Goal: Information Seeking & Learning: Learn about a topic

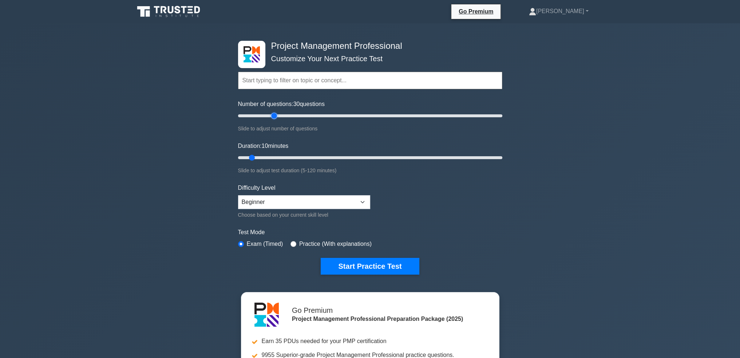
drag, startPoint x: 247, startPoint y: 114, endPoint x: 271, endPoint y: 116, distance: 24.5
type input "30"
click at [271, 116] on input "Number of questions: 30 questions" at bounding box center [370, 115] width 264 height 9
drag, startPoint x: 250, startPoint y: 156, endPoint x: 455, endPoint y: 162, distance: 204.6
type input "100"
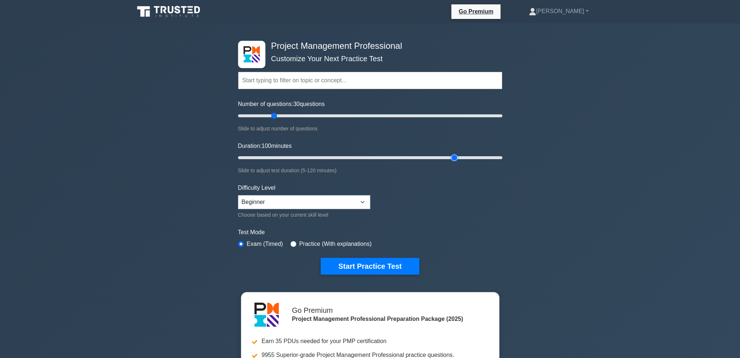
click at [455, 162] on input "Duration: 100 minutes" at bounding box center [370, 157] width 264 height 9
click at [366, 200] on button "Start Practice Test" at bounding box center [370, 266] width 98 height 17
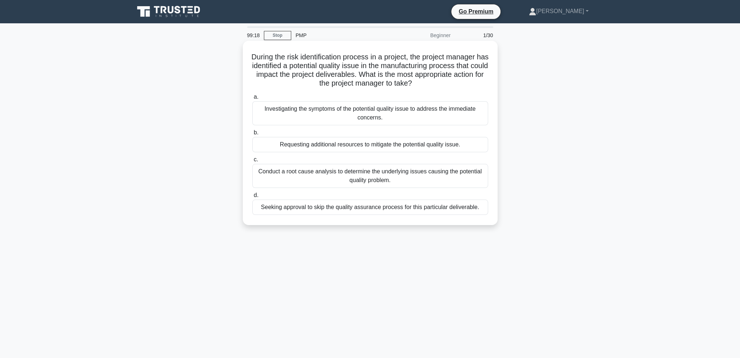
click at [366, 173] on div "Conduct a root cause analysis to determine the underlying issues causing the po…" at bounding box center [370, 176] width 236 height 24
click at [252, 162] on input "c. Conduct a root cause analysis to determine the underlying issues causing the…" at bounding box center [252, 159] width 0 height 5
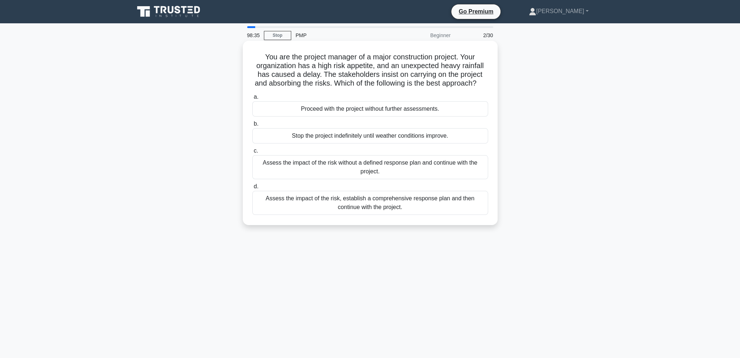
click at [467, 215] on div "Assess the impact of the risk, establish a comprehensive response plan and then…" at bounding box center [370, 203] width 236 height 24
click at [252, 189] on input "d. Assess the impact of the risk, establish a comprehensive response plan and t…" at bounding box center [252, 186] width 0 height 5
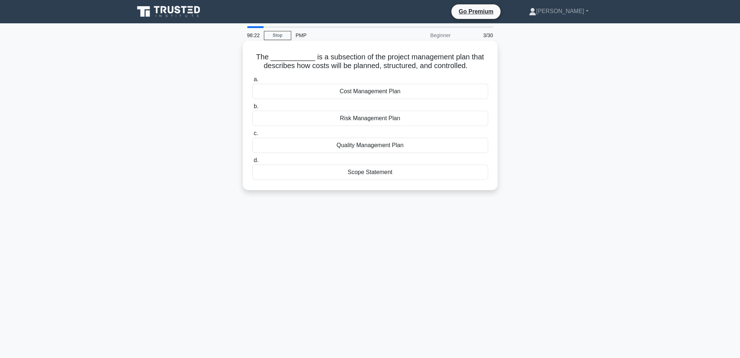
click at [397, 94] on div "Cost Management Plan" at bounding box center [370, 91] width 236 height 15
click at [252, 82] on input "a. Cost Management Plan" at bounding box center [252, 79] width 0 height 5
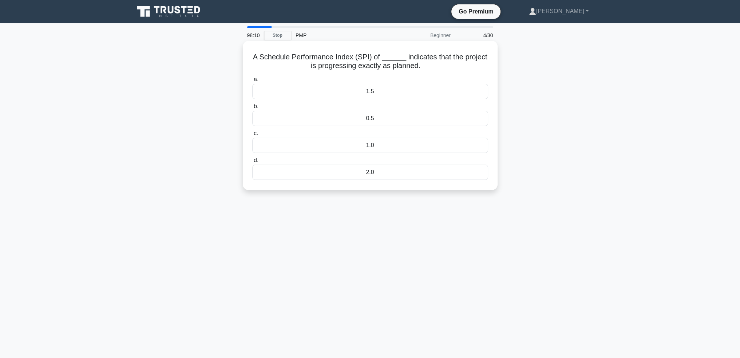
click at [403, 147] on div "1.0" at bounding box center [370, 145] width 236 height 15
click at [252, 136] on input "c. 1.0" at bounding box center [252, 133] width 0 height 5
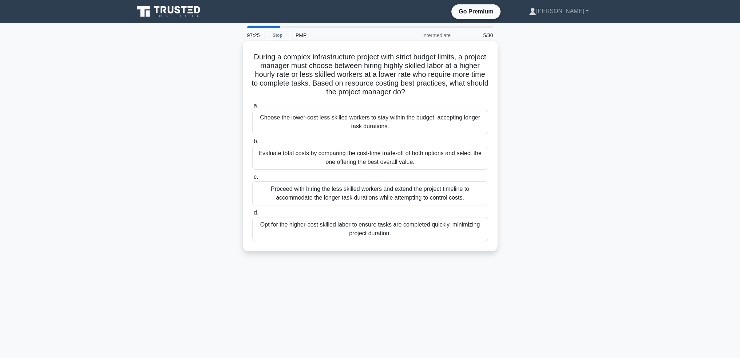
click at [373, 155] on div "Evaluate total costs by comparing the cost-time trade-off of both options and s…" at bounding box center [370, 158] width 236 height 24
click at [252, 144] on input "b. Evaluate total costs by comparing the cost-time trade-off of both options an…" at bounding box center [252, 141] width 0 height 5
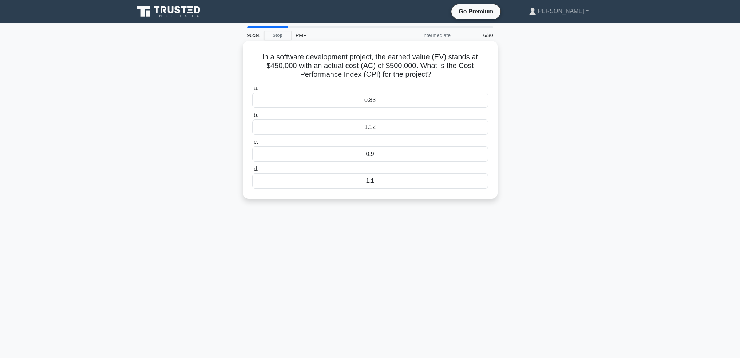
click at [444, 154] on div "0.9" at bounding box center [370, 153] width 236 height 15
click at [252, 144] on input "c. 0.9" at bounding box center [252, 142] width 0 height 5
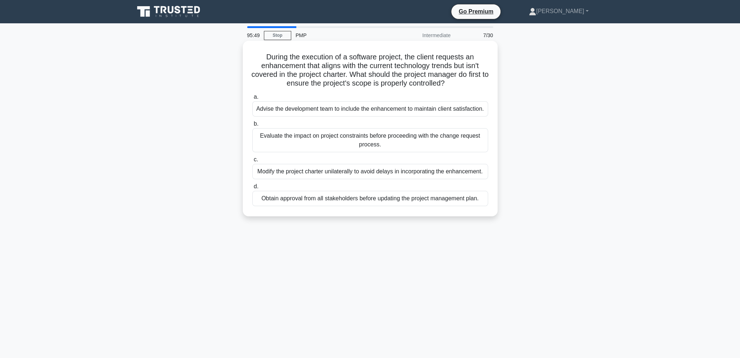
click at [391, 143] on div "Evaluate the impact on project constraints before proceeding with the change re…" at bounding box center [370, 140] width 236 height 24
click at [252, 126] on input "b. Evaluate the impact on project constraints before proceeding with the change…" at bounding box center [252, 124] width 0 height 5
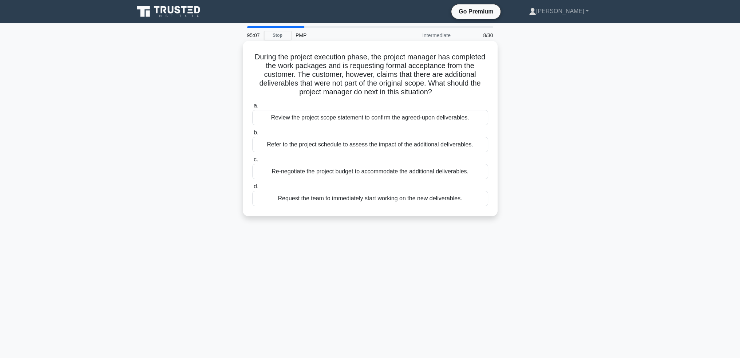
click at [400, 145] on div "Refer to the project schedule to assess the impact of the additional deliverabl…" at bounding box center [370, 144] width 236 height 15
click at [252, 135] on input "b. Refer to the project schedule to assess the impact of the additional deliver…" at bounding box center [252, 132] width 0 height 5
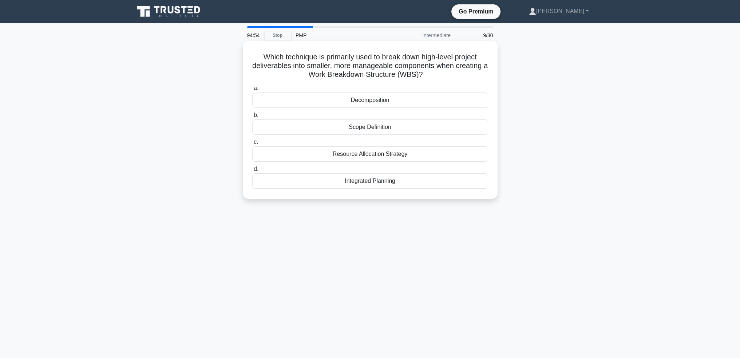
click at [406, 103] on div "Decomposition" at bounding box center [370, 99] width 236 height 15
click at [252, 91] on input "a. Decomposition" at bounding box center [252, 88] width 0 height 5
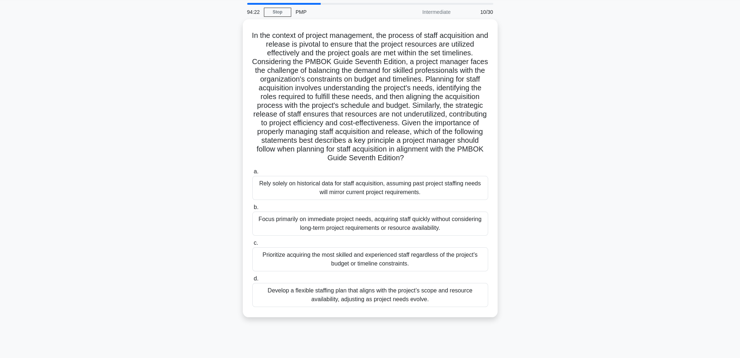
scroll to position [35, 0]
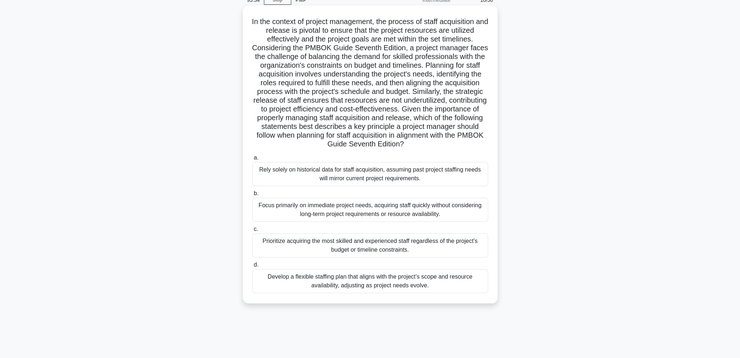
click at [429, 282] on div "Develop a flexible staffing plan that aligns with the project’s scope and resou…" at bounding box center [370, 281] width 236 height 24
click at [252, 267] on input "d. Develop a flexible staffing plan that aligns with the project’s scope and re…" at bounding box center [252, 264] width 0 height 5
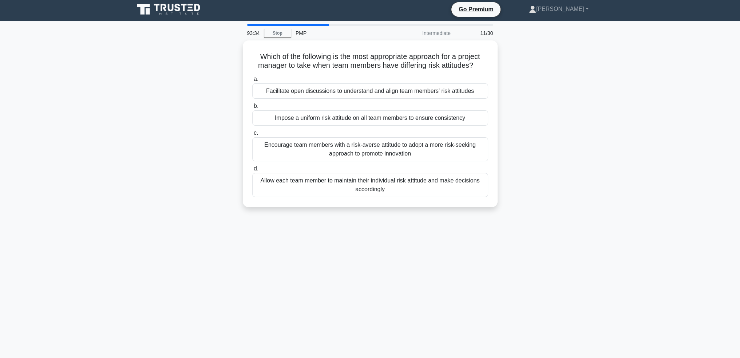
scroll to position [0, 0]
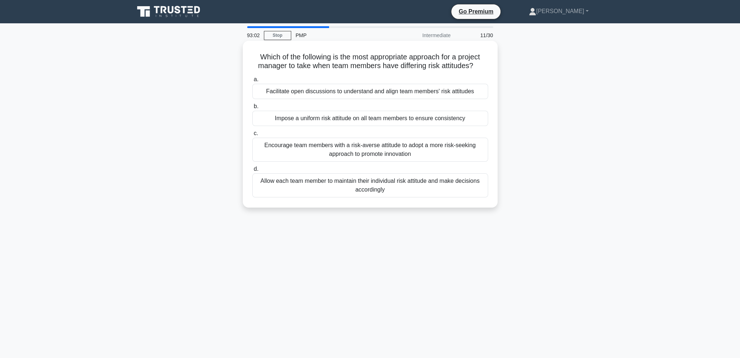
click at [392, 94] on div "Facilitate open discussions to understand and align team members' risk attitudes" at bounding box center [370, 91] width 236 height 15
click at [252, 82] on input "a. Facilitate open discussions to understand and align team members' risk attit…" at bounding box center [252, 79] width 0 height 5
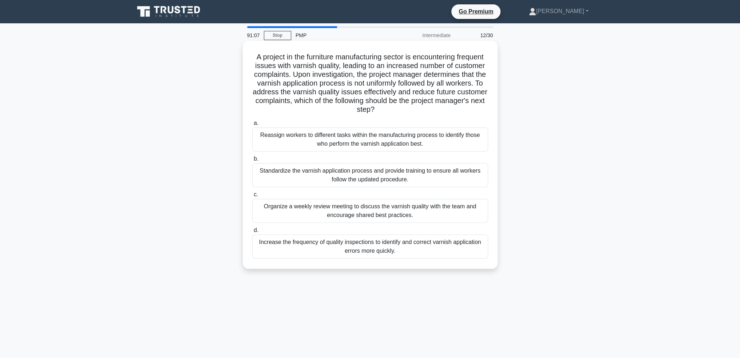
click at [414, 214] on div "Organize a weekly review meeting to discuss the varnish quality with the team a…" at bounding box center [370, 211] width 236 height 24
click at [252, 197] on input "c. Organize a weekly review meeting to discuss the varnish quality with the tea…" at bounding box center [252, 194] width 0 height 5
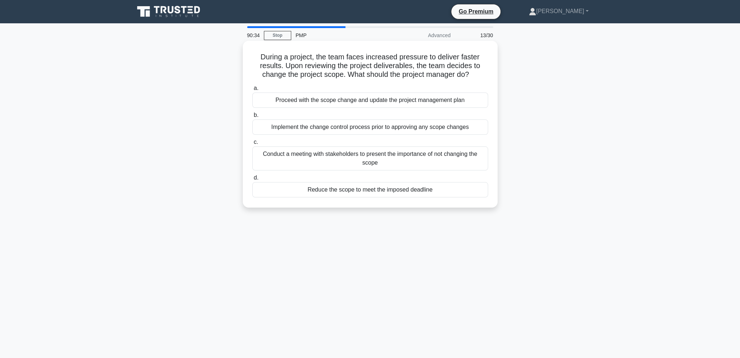
click at [415, 128] on div "Implement the change control process prior to approving any scope changes" at bounding box center [370, 126] width 236 height 15
click at [252, 118] on input "b. Implement the change control process prior to approving any scope changes" at bounding box center [252, 115] width 0 height 5
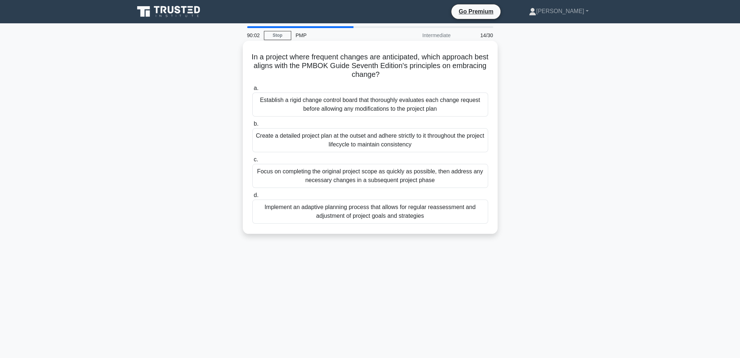
click at [435, 215] on div "Implement an adaptive planning process that allows for regular reassessment and…" at bounding box center [370, 211] width 236 height 24
click at [252, 198] on input "d. Implement an adaptive planning process that allows for regular reassessment …" at bounding box center [252, 195] width 0 height 5
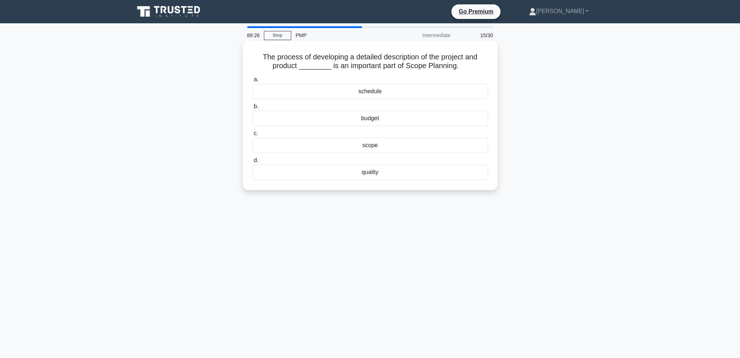
click at [425, 146] on div "scope" at bounding box center [370, 145] width 236 height 15
click at [252, 136] on input "c. scope" at bounding box center [252, 133] width 0 height 5
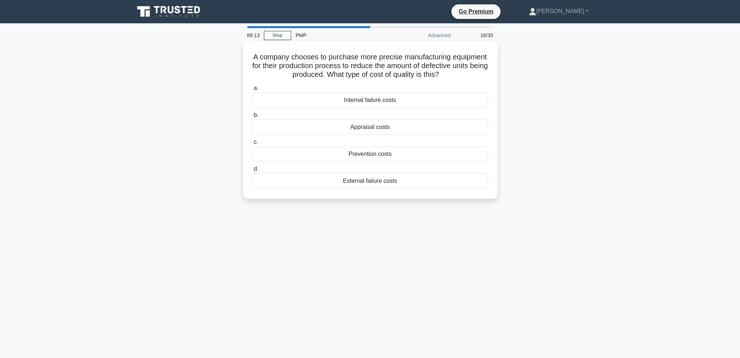
click at [451, 156] on div "Prevention costs" at bounding box center [370, 153] width 236 height 15
click at [252, 144] on input "c. Prevention costs" at bounding box center [252, 142] width 0 height 5
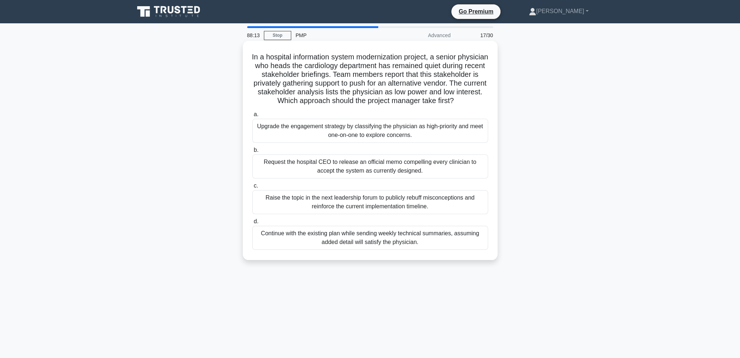
click at [412, 249] on div "Continue with the existing plan while sending weekly technical summaries, assum…" at bounding box center [370, 238] width 236 height 24
click at [252, 224] on input "d. Continue with the existing plan while sending weekly technical summaries, as…" at bounding box center [252, 221] width 0 height 5
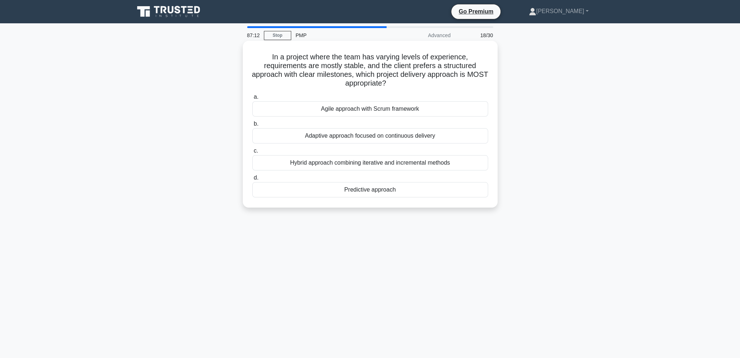
click at [377, 193] on div "Predictive approach" at bounding box center [370, 189] width 236 height 15
click at [252, 180] on input "d. Predictive approach" at bounding box center [252, 177] width 0 height 5
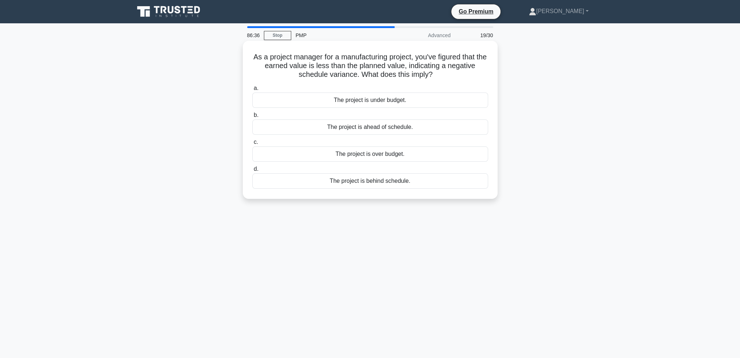
click at [382, 183] on div "The project is behind schedule." at bounding box center [370, 180] width 236 height 15
click at [252, 171] on input "d. The project is behind schedule." at bounding box center [252, 169] width 0 height 5
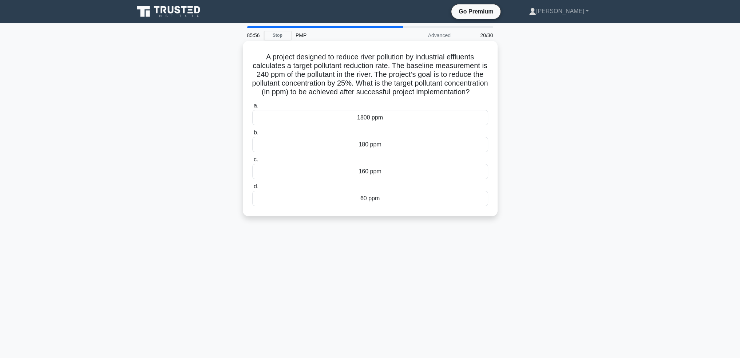
click at [415, 206] on div "60 ppm" at bounding box center [370, 198] width 236 height 15
click at [252, 189] on input "d. 60 ppm" at bounding box center [252, 186] width 0 height 5
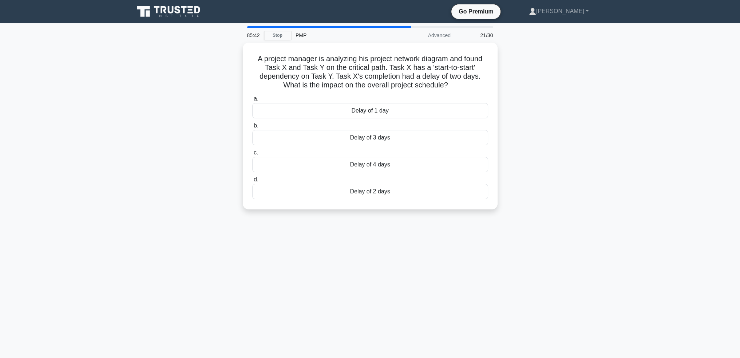
click at [483, 36] on div "21/30" at bounding box center [476, 35] width 43 height 15
click at [481, 37] on div "21/30" at bounding box center [476, 35] width 43 height 15
click at [502, 38] on div "85:41 Stop PMP Advanced 21/30 A project manager is analyzing his project networ…" at bounding box center [370, 208] width 480 height 364
drag, startPoint x: 397, startPoint y: 86, endPoint x: 440, endPoint y: 85, distance: 42.6
click at [440, 85] on h5 "A project manager is analyzing his project network diagram and found Task X and…" at bounding box center [369, 70] width 237 height 36
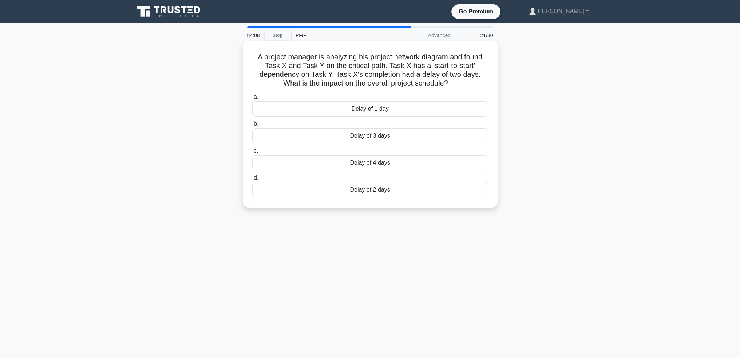
click at [455, 189] on div "Delay of 2 days" at bounding box center [370, 189] width 236 height 15
click at [252, 180] on input "d. Delay of 2 days" at bounding box center [252, 177] width 0 height 5
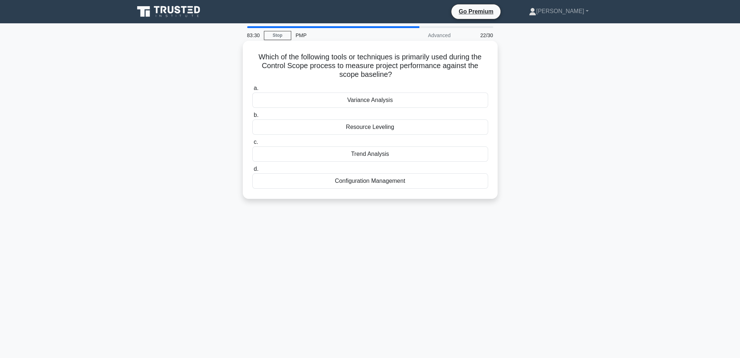
click at [441, 154] on div "Trend Analysis" at bounding box center [370, 153] width 236 height 15
click at [252, 144] on input "c. Trend Analysis" at bounding box center [252, 142] width 0 height 5
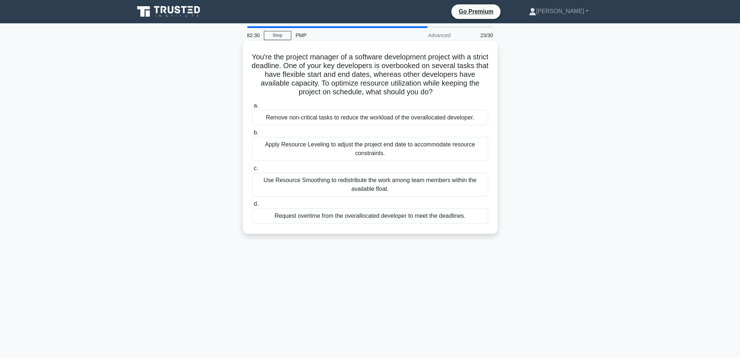
click at [356, 186] on div "Use Resource Smoothing to redistribute the work among team members within the a…" at bounding box center [370, 185] width 236 height 24
click at [252, 171] on input "c. Use Resource Smoothing to redistribute the work among team members within th…" at bounding box center [252, 168] width 0 height 5
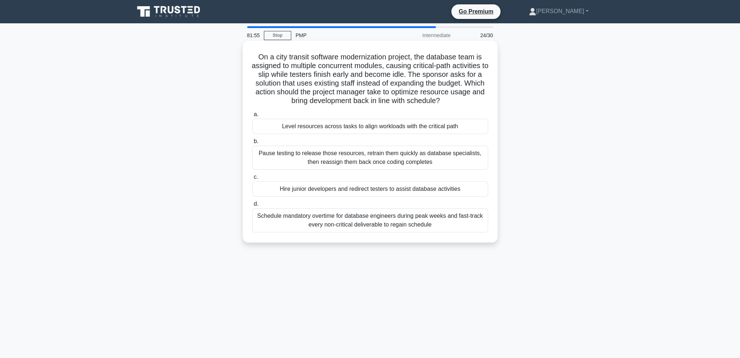
click at [407, 125] on div "Level resources across tasks to align workloads with the critical path" at bounding box center [370, 126] width 236 height 15
click at [252, 117] on input "a. Level resources across tasks to align workloads with the critical path" at bounding box center [252, 114] width 0 height 5
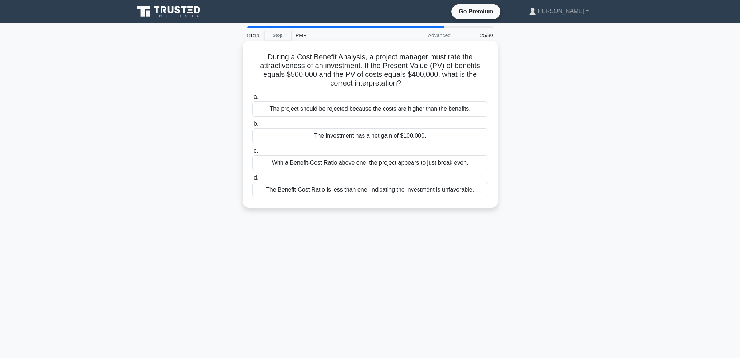
click at [444, 135] on div "The investment has a net gain of $100,000." at bounding box center [370, 135] width 236 height 15
click at [252, 126] on input "b. The investment has a net gain of $100,000." at bounding box center [252, 124] width 0 height 5
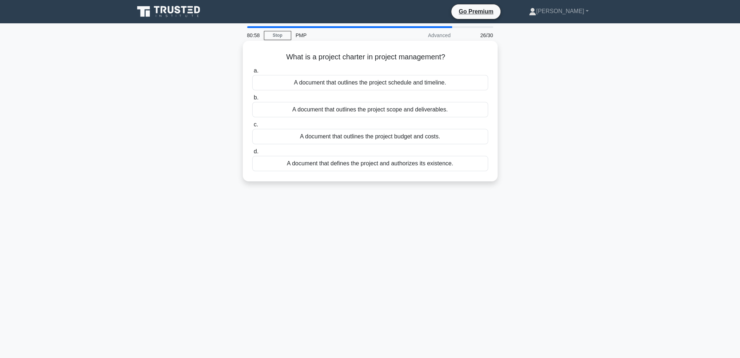
click at [429, 166] on div "A document that defines the project and authorizes its existence." at bounding box center [370, 163] width 236 height 15
click at [252, 154] on input "d. A document that defines the project and authorizes its existence." at bounding box center [252, 151] width 0 height 5
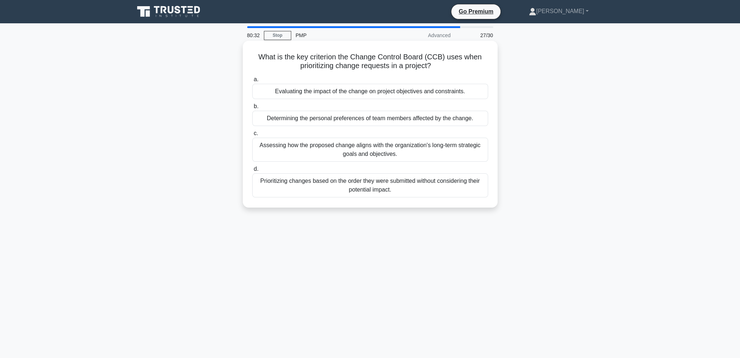
click at [421, 94] on div "Evaluating the impact of the change on project objectives and constraints." at bounding box center [370, 91] width 236 height 15
click at [252, 82] on input "a. Evaluating the impact of the change on project objectives and constraints." at bounding box center [252, 79] width 0 height 5
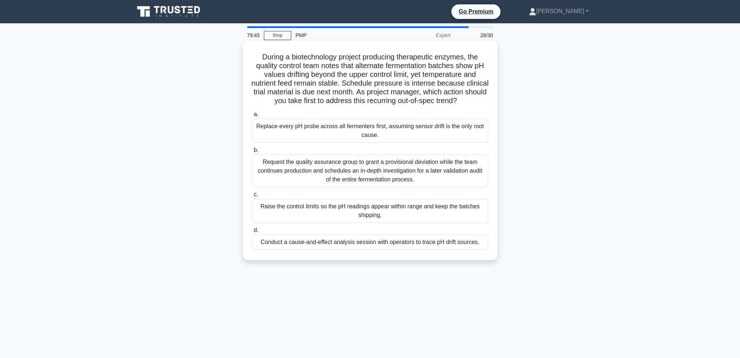
click at [422, 250] on div "Conduct a cause-and-effect analysis session with operators to trace pH drift so…" at bounding box center [370, 241] width 236 height 15
click at [252, 233] on input "d. Conduct a cause-and-effect analysis session with operators to trace pH drift…" at bounding box center [252, 230] width 0 height 5
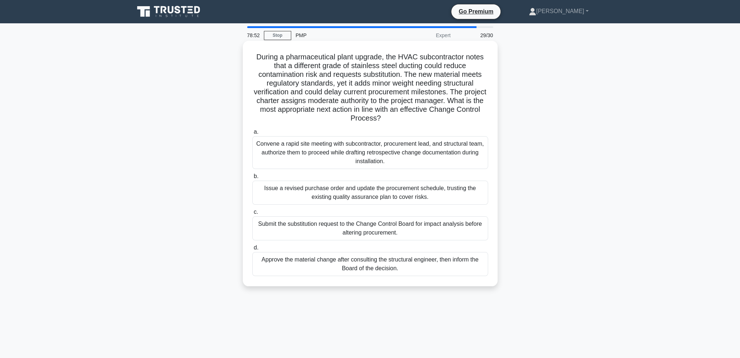
click at [427, 231] on div "Submit the substitution request to the Change Control Board for impact analysis…" at bounding box center [370, 228] width 236 height 24
click at [252, 214] on input "c. Submit the substitution request to the Change Control Board for impact analy…" at bounding box center [252, 212] width 0 height 5
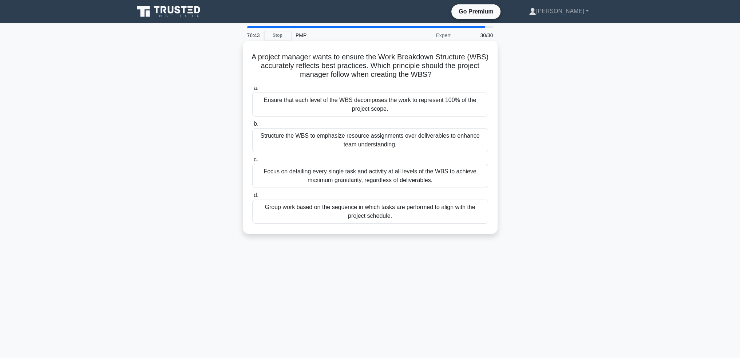
click at [389, 144] on div "Structure the WBS to emphasize resource assignments over deliverables to enhanc…" at bounding box center [370, 140] width 236 height 24
click at [252, 126] on input "b. Structure the WBS to emphasize resource assignments over deliverables to enh…" at bounding box center [252, 124] width 0 height 5
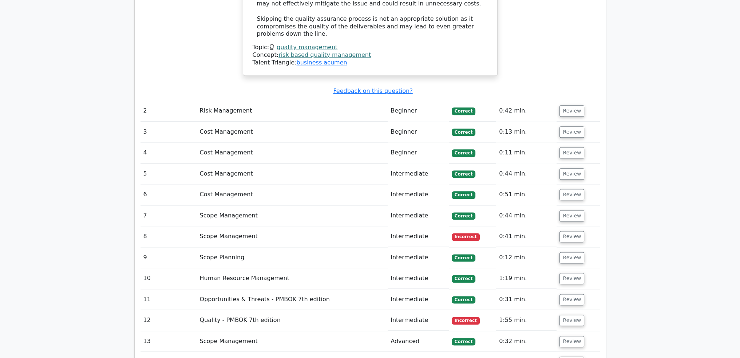
scroll to position [1201, 0]
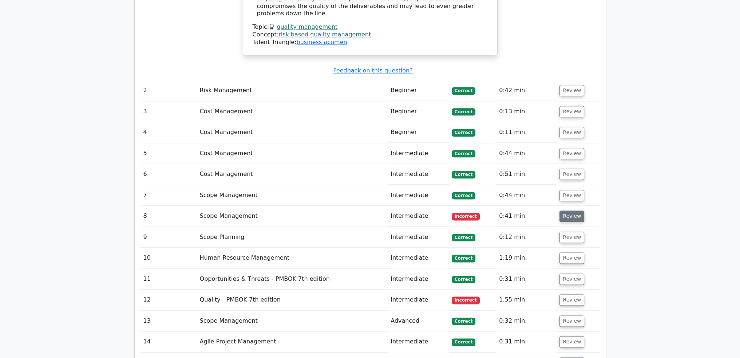
click at [574, 210] on button "Review" at bounding box center [571, 215] width 25 height 11
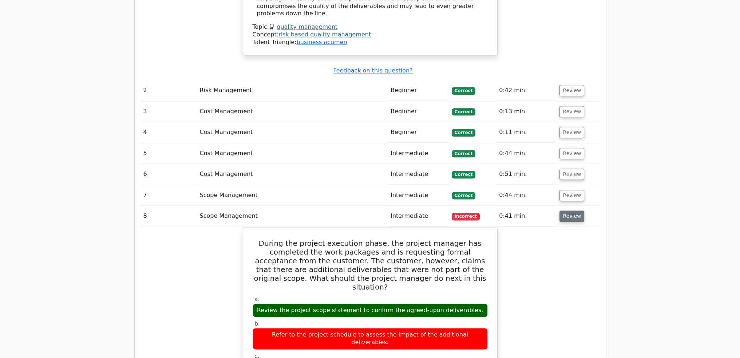
click at [576, 210] on button "Review" at bounding box center [571, 215] width 25 height 11
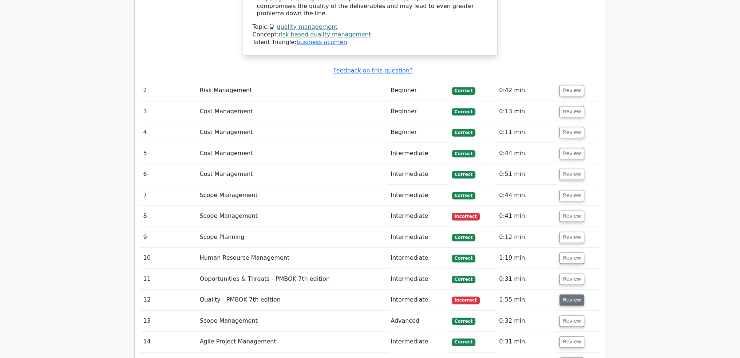
click at [569, 294] on button "Review" at bounding box center [571, 299] width 25 height 11
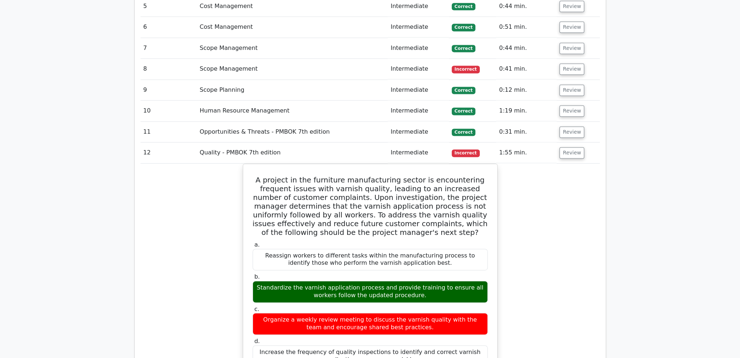
scroll to position [1347, 0]
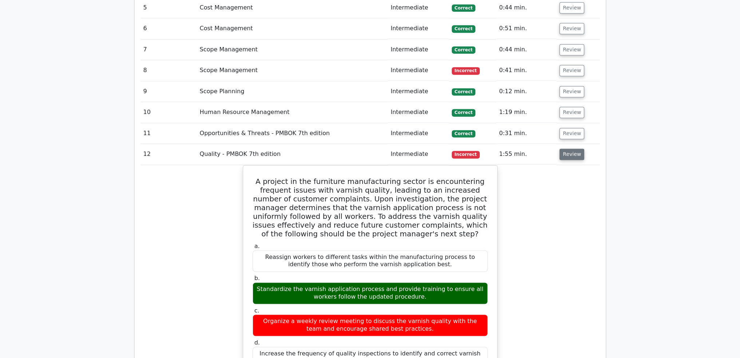
click at [568, 148] on button "Review" at bounding box center [571, 153] width 25 height 11
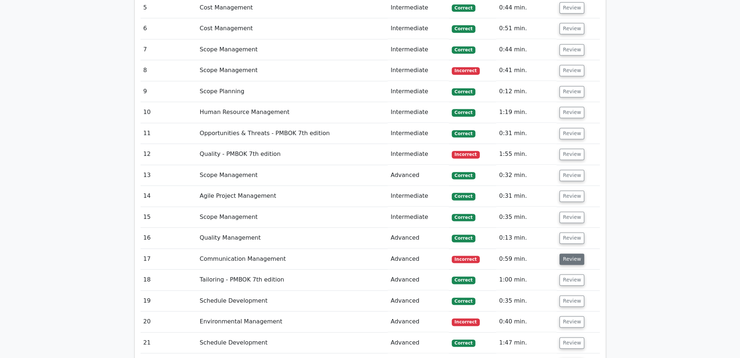
click at [567, 253] on button "Review" at bounding box center [571, 258] width 25 height 11
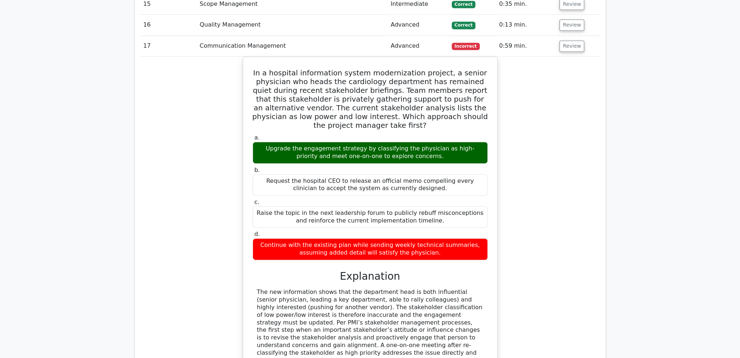
scroll to position [1565, 0]
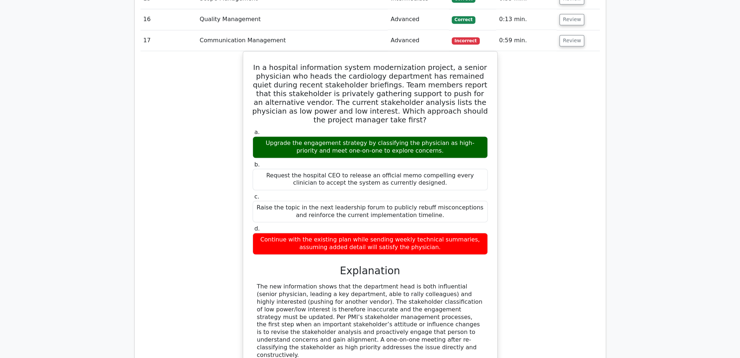
click at [590, 116] on div "In a hospital information system modernization project, a senior physician who …" at bounding box center [369, 258] width 459 height 414
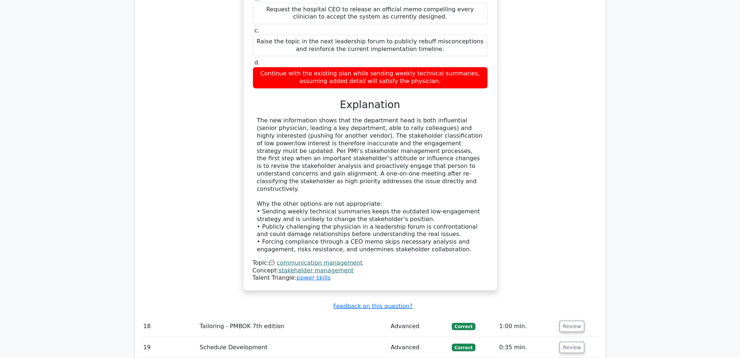
scroll to position [1820, 0]
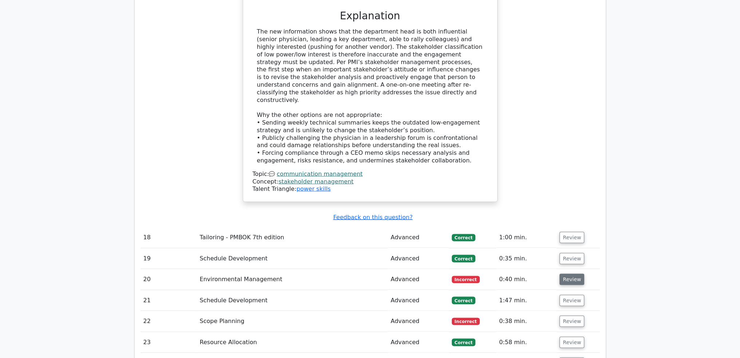
click at [574, 273] on button "Review" at bounding box center [571, 278] width 25 height 11
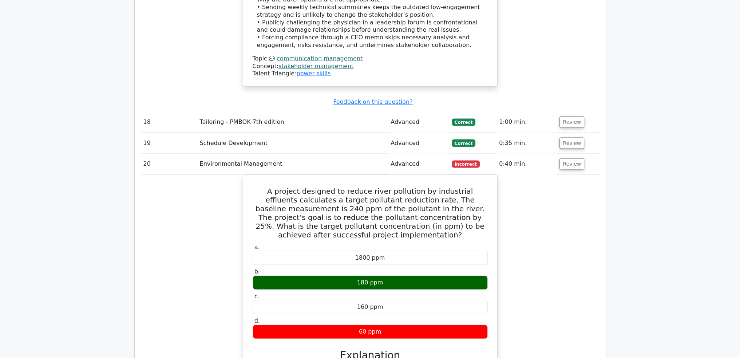
scroll to position [1929, 0]
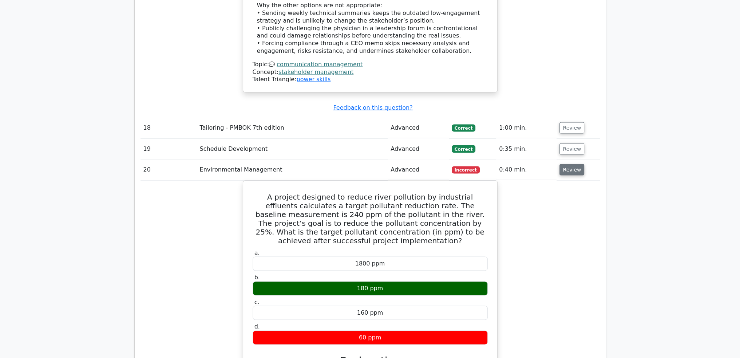
click at [565, 164] on button "Review" at bounding box center [571, 169] width 25 height 11
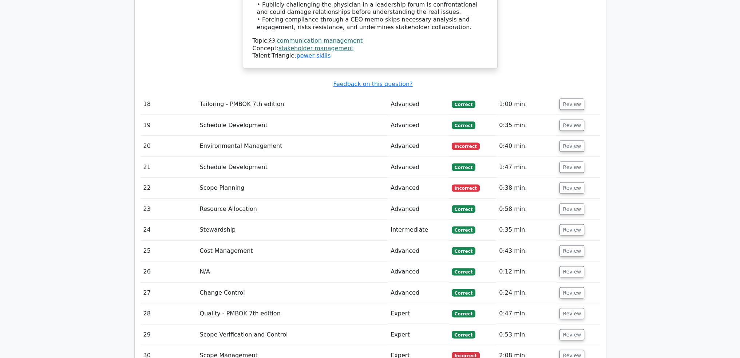
scroll to position [1965, 0]
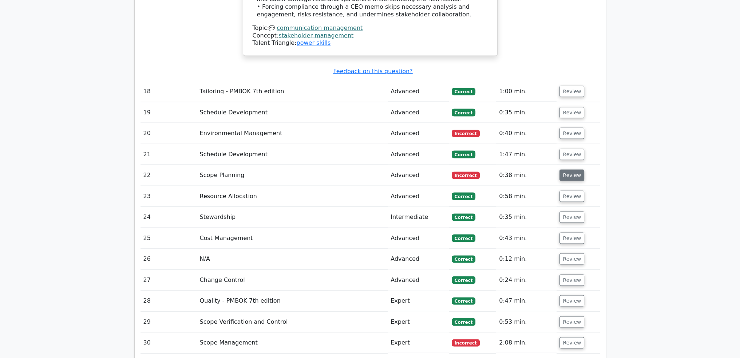
click at [575, 170] on button "Review" at bounding box center [571, 175] width 25 height 11
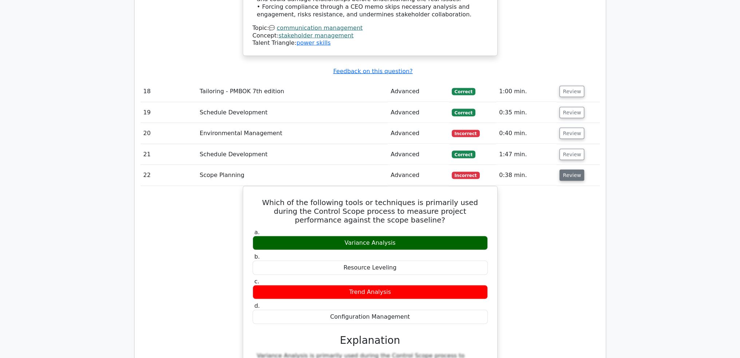
click at [575, 170] on button "Review" at bounding box center [571, 175] width 25 height 11
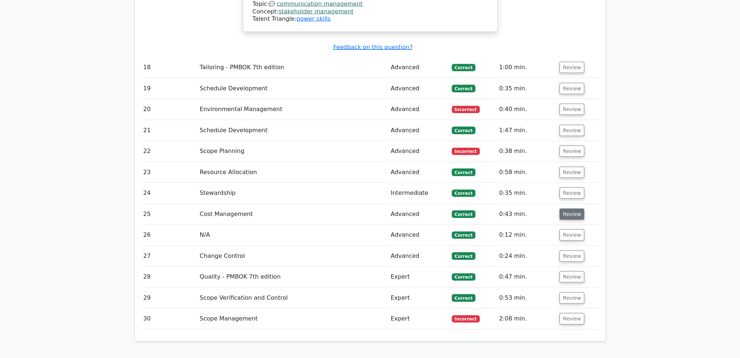
scroll to position [2002, 0]
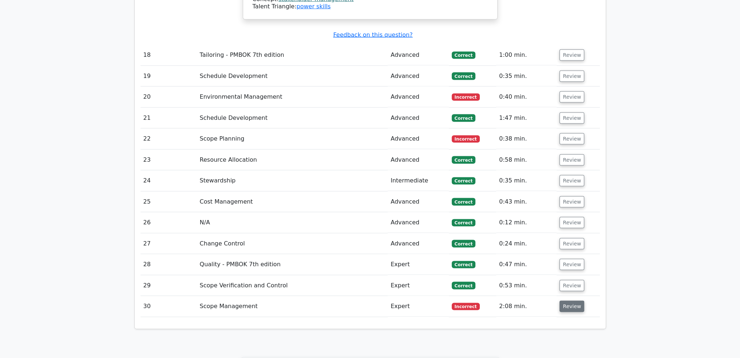
click at [567, 301] on button "Review" at bounding box center [571, 306] width 25 height 11
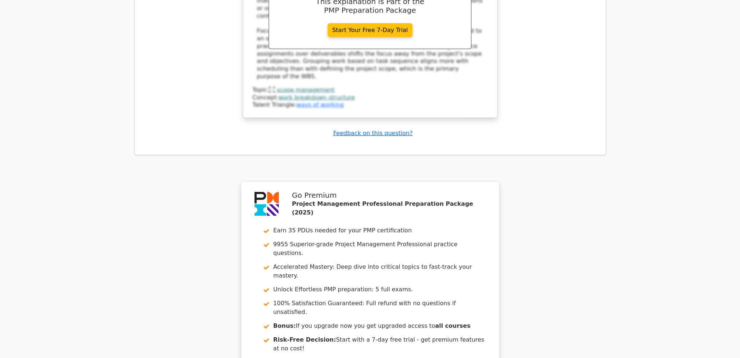
scroll to position [2590, 0]
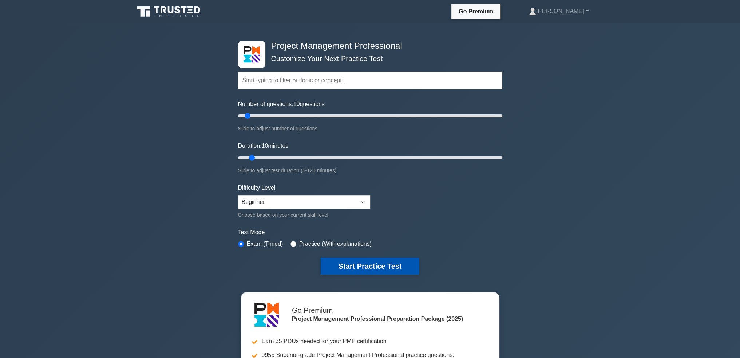
click at [379, 264] on button "Start Practice Test" at bounding box center [370, 266] width 98 height 17
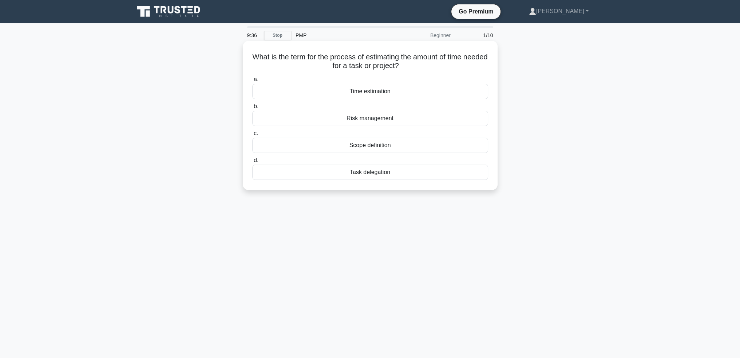
click at [396, 91] on div "Time estimation" at bounding box center [370, 91] width 236 height 15
click at [252, 82] on input "a. Time estimation" at bounding box center [252, 79] width 0 height 5
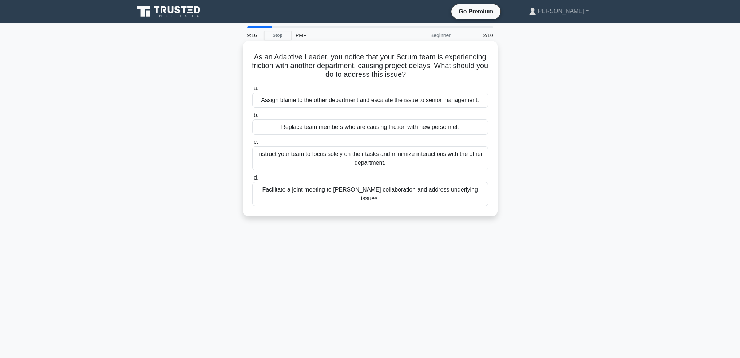
click at [401, 192] on div "Facilitate a joint meeting to [PERSON_NAME] collaboration and address underlyin…" at bounding box center [370, 194] width 236 height 24
click at [252, 180] on input "d. Facilitate a joint meeting to [PERSON_NAME] collaboration and address underl…" at bounding box center [252, 177] width 0 height 5
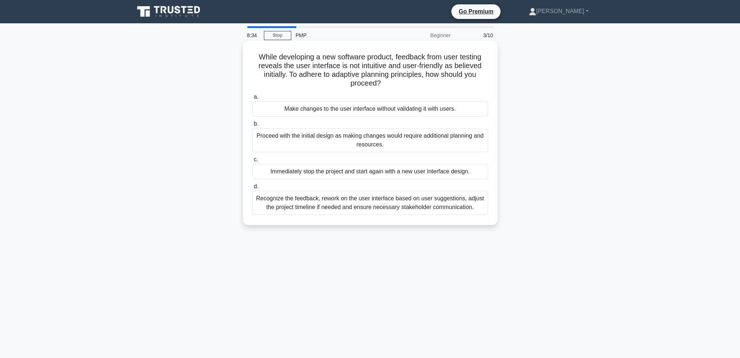
click at [454, 208] on div "Recognize the feedback, rework on the user interface based on user suggestions,…" at bounding box center [370, 203] width 236 height 24
click at [252, 189] on input "d. Recognize the feedback, rework on the user interface based on user suggestio…" at bounding box center [252, 186] width 0 height 5
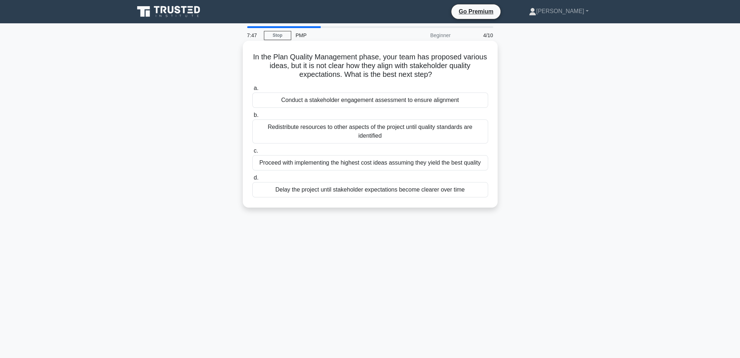
click at [419, 102] on div "Conduct a stakeholder engagement assessment to ensure alignment" at bounding box center [370, 99] width 236 height 15
click at [252, 91] on input "a. Conduct a stakeholder engagement assessment to ensure alignment" at bounding box center [252, 88] width 0 height 5
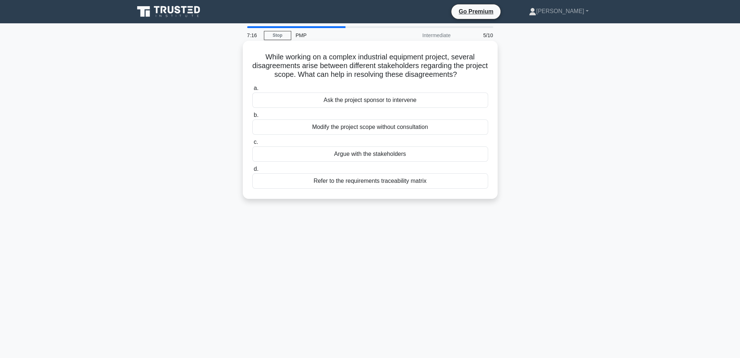
click at [441, 182] on div "Refer to the requirements traceability matrix" at bounding box center [370, 180] width 236 height 15
click at [252, 171] on input "d. Refer to the requirements traceability matrix" at bounding box center [252, 169] width 0 height 5
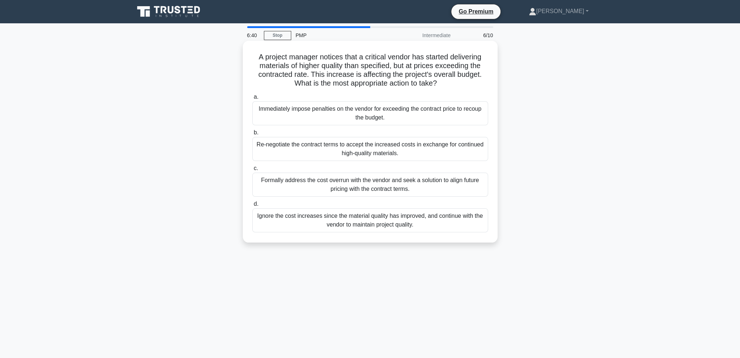
click at [385, 182] on div "Formally address the cost overrun with the vendor and seek a solution to align …" at bounding box center [370, 185] width 236 height 24
click at [252, 171] on input "c. Formally address the cost overrun with the vendor and seek a solution to ali…" at bounding box center [252, 168] width 0 height 5
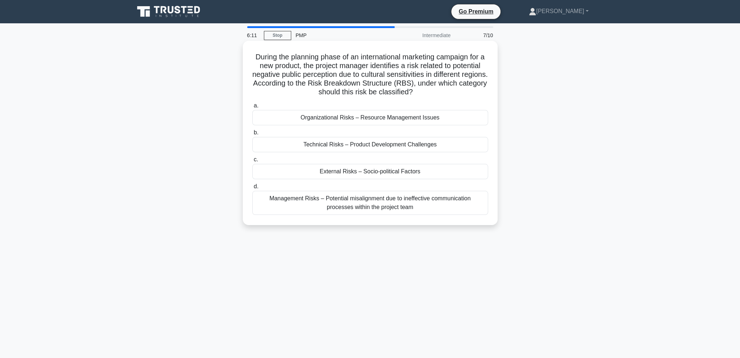
click at [426, 171] on div "External Risks – Socio-political Factors" at bounding box center [370, 171] width 236 height 15
click at [252, 162] on input "c. External Risks – Socio-political Factors" at bounding box center [252, 159] width 0 height 5
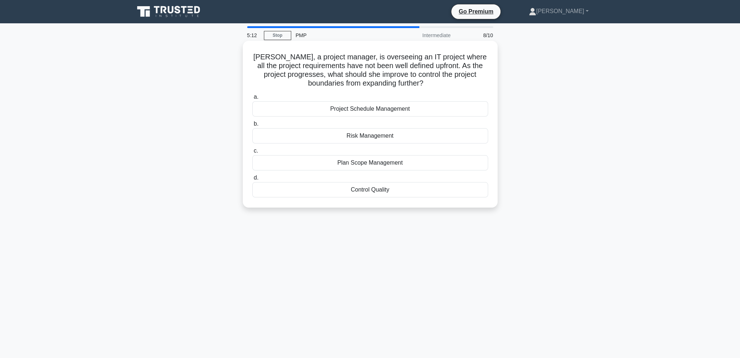
click at [445, 163] on div "Plan Scope Management" at bounding box center [370, 162] width 236 height 15
click at [252, 153] on input "c. Plan Scope Management" at bounding box center [252, 150] width 0 height 5
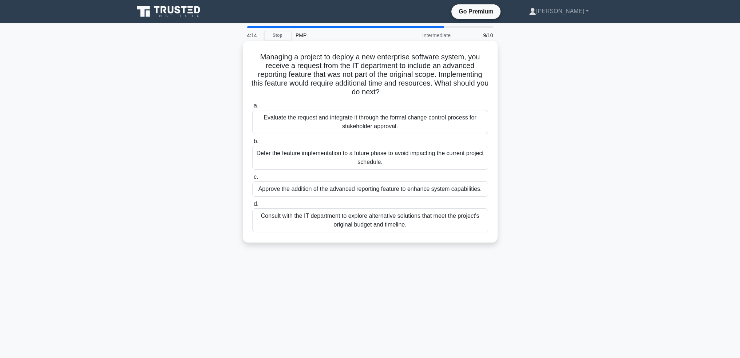
click at [449, 222] on div "Consult with the IT department to explore alternative solutions that meet the p…" at bounding box center [370, 220] width 236 height 24
click at [252, 206] on input "d. Consult with the IT department to explore alternative solutions that meet th…" at bounding box center [252, 204] width 0 height 5
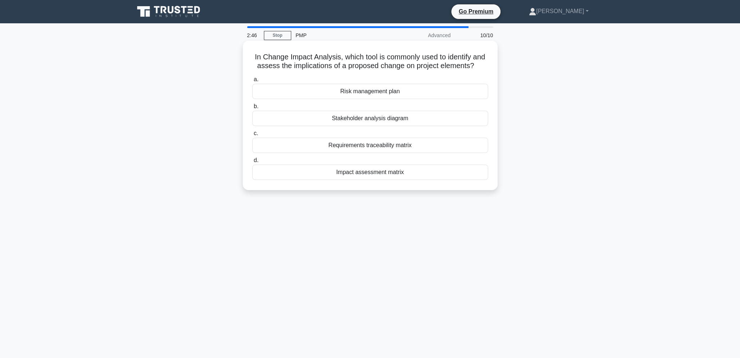
click at [415, 175] on div "Impact assessment matrix" at bounding box center [370, 171] width 236 height 15
click at [252, 163] on input "d. Impact assessment matrix" at bounding box center [252, 160] width 0 height 5
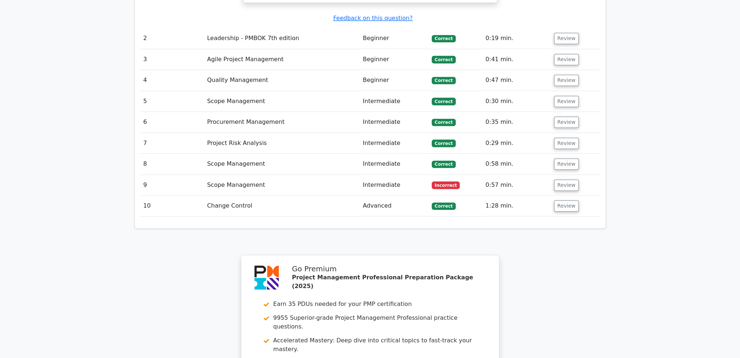
scroll to position [946, 0]
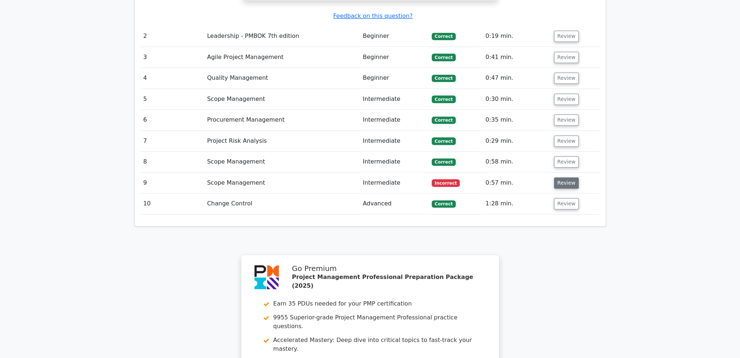
click at [567, 177] on button "Review" at bounding box center [566, 182] width 25 height 11
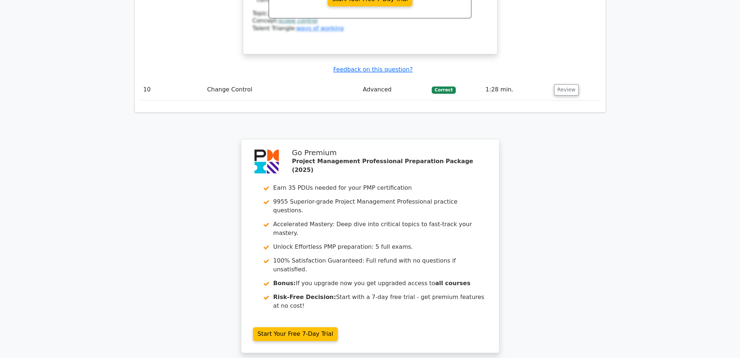
scroll to position [1467, 0]
